Goal: Task Accomplishment & Management: Complete application form

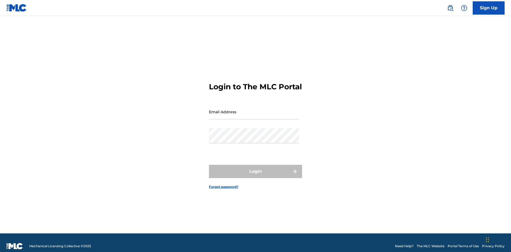
scroll to position [7, 0]
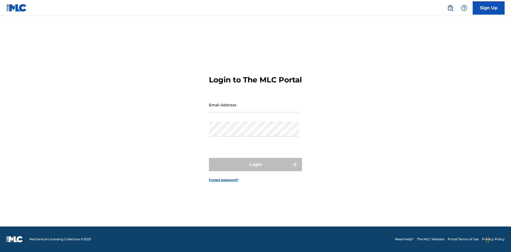
click at [254, 109] on input "Email Address" at bounding box center [254, 104] width 90 height 15
type input "d957ada9-0eca-4ccf-9816-6208a50b242c@mailslurp.biz"
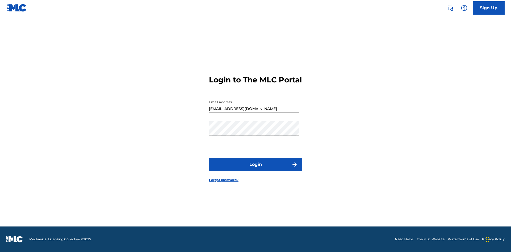
click at [256, 169] on button "Login" at bounding box center [255, 164] width 93 height 13
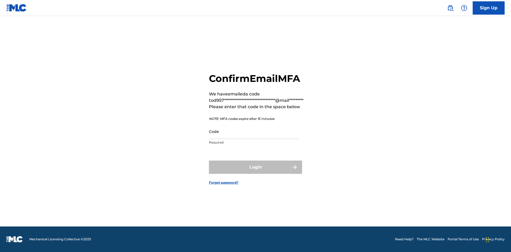
click at [254, 132] on input "Code" at bounding box center [254, 131] width 90 height 15
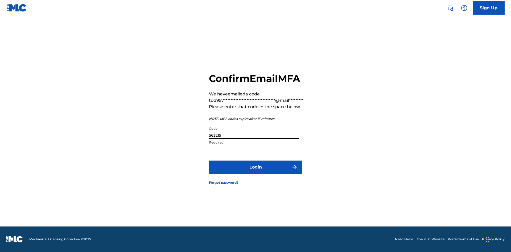
type input "563219"
click at [256, 167] on button "Login" at bounding box center [255, 167] width 93 height 13
